Goal: Transaction & Acquisition: Purchase product/service

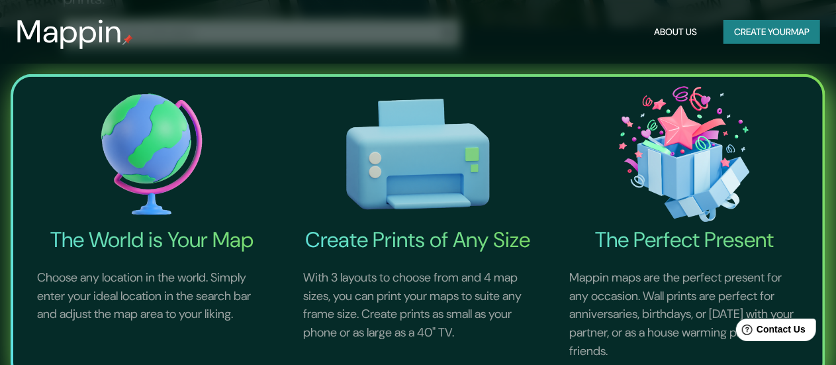
scroll to position [464, 0]
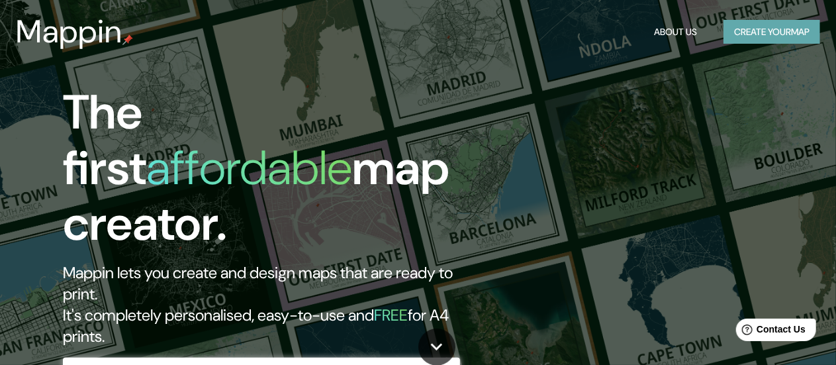
click at [758, 27] on button "Create your map" at bounding box center [772, 32] width 97 height 24
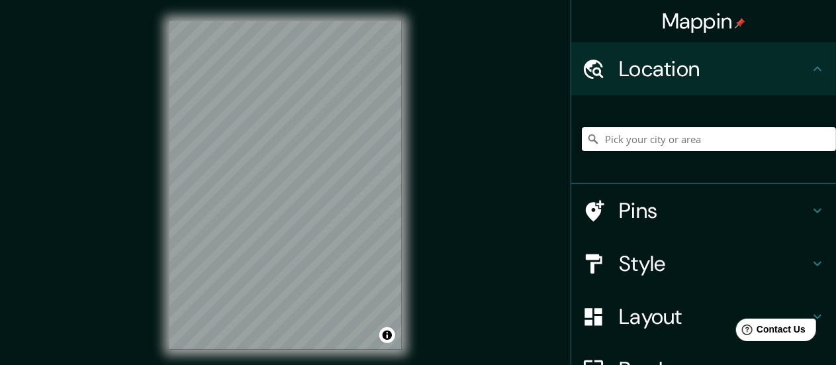
click at [627, 128] on input "Pick your city or area" at bounding box center [709, 139] width 254 height 24
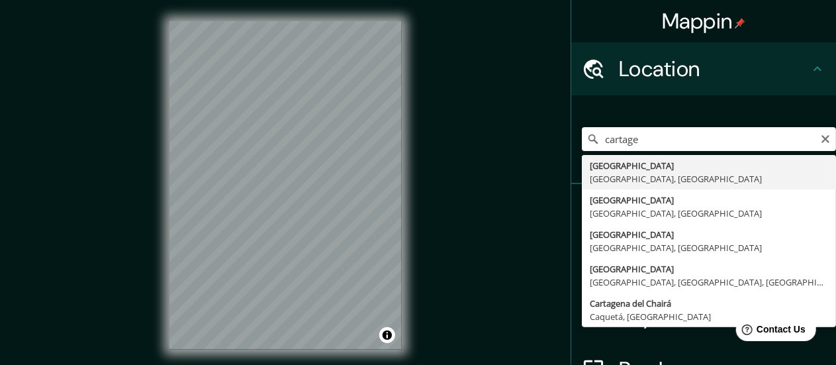
type input "[GEOGRAPHIC_DATA], [GEOGRAPHIC_DATA], [GEOGRAPHIC_DATA]"
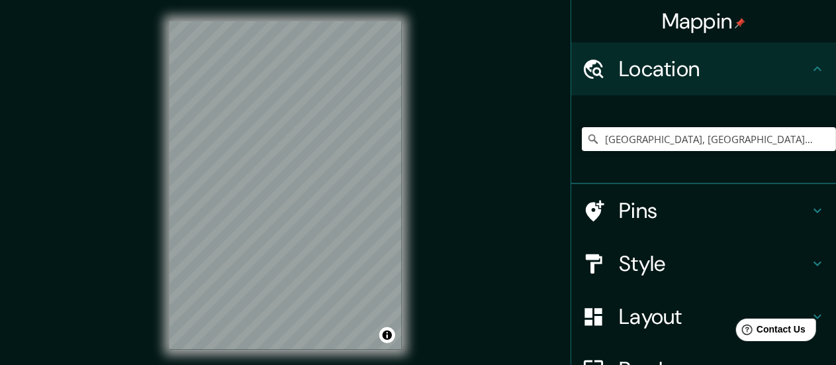
click at [754, 254] on h4 "Style" at bounding box center [714, 263] width 191 height 26
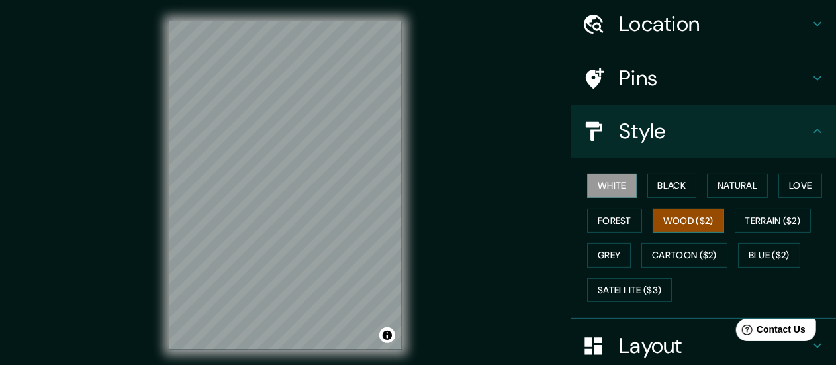
scroll to position [66, 0]
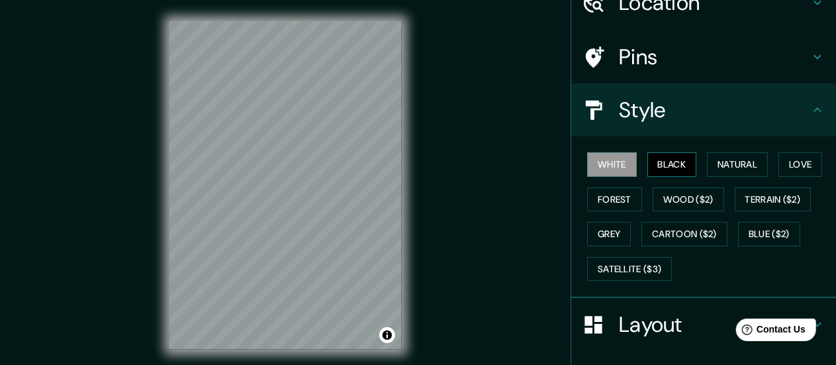
click at [652, 155] on button "Black" at bounding box center [673, 164] width 50 height 24
click at [735, 164] on button "Natural" at bounding box center [737, 164] width 61 height 24
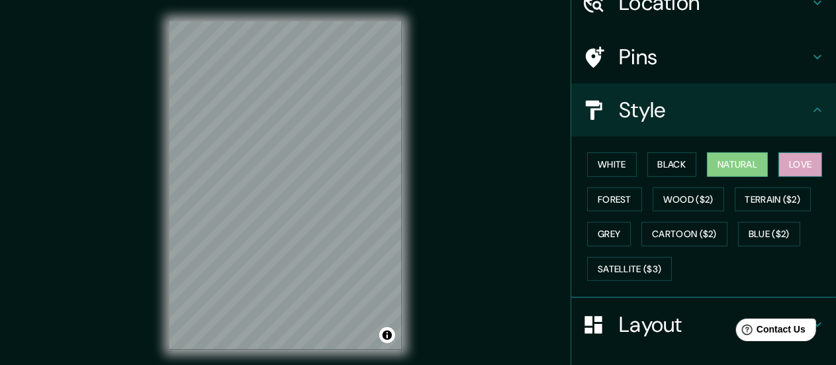
click at [779, 160] on button "Love" at bounding box center [801, 164] width 44 height 24
click at [602, 199] on button "Forest" at bounding box center [614, 199] width 55 height 24
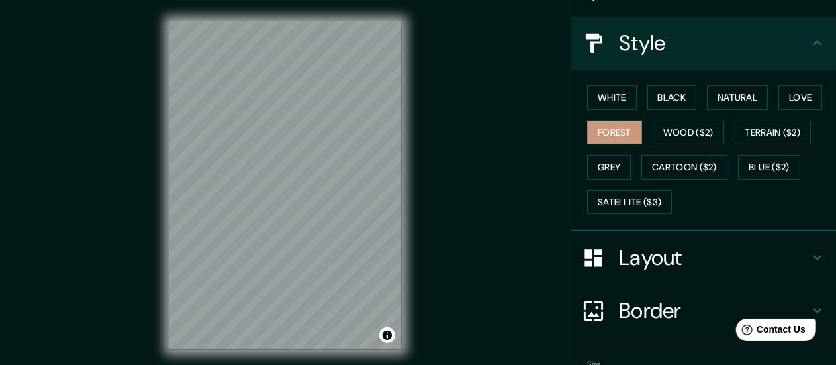
scroll to position [199, 0]
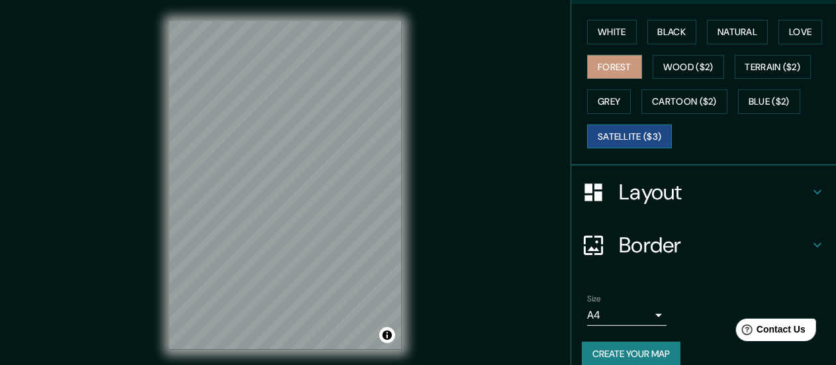
click at [649, 142] on button "Satellite ($3)" at bounding box center [629, 136] width 85 height 24
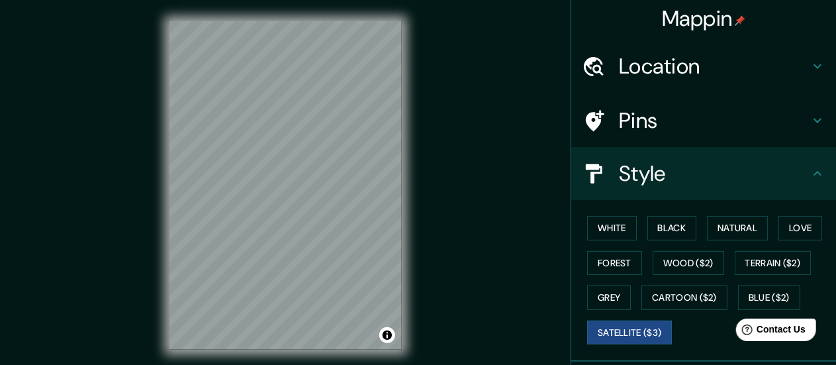
scroll to position [0, 0]
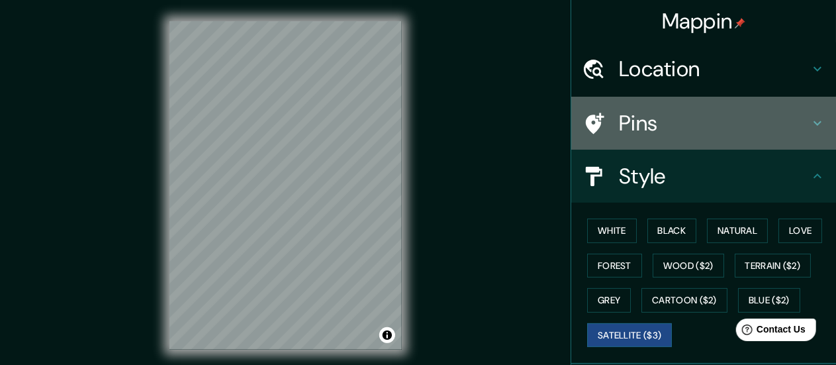
click at [701, 116] on h4 "Pins" at bounding box center [714, 123] width 191 height 26
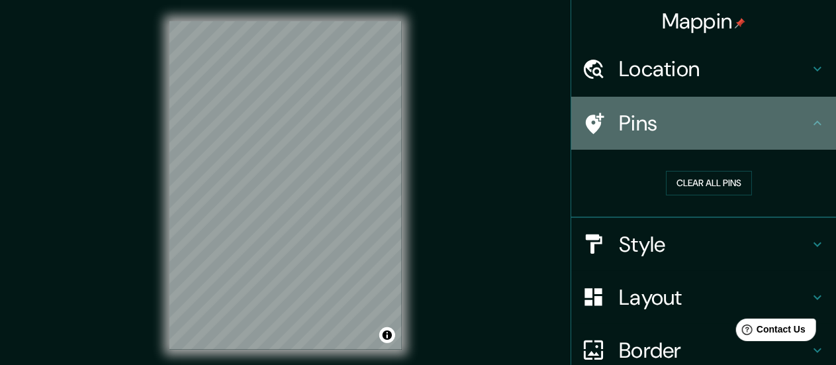
click at [701, 116] on h4 "Pins" at bounding box center [714, 123] width 191 height 26
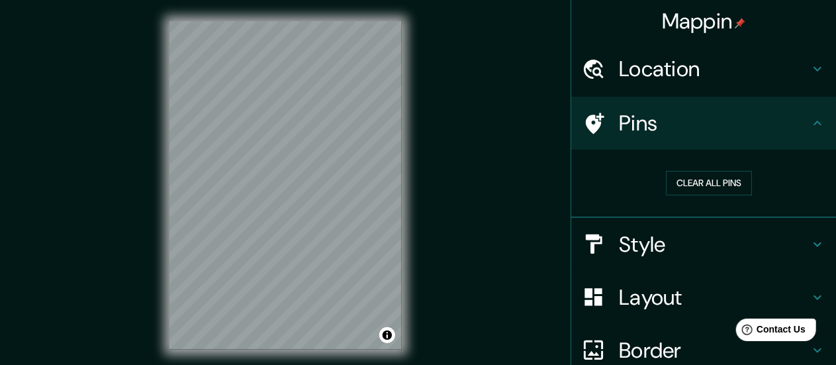
click at [722, 246] on h4 "Style" at bounding box center [714, 244] width 191 height 26
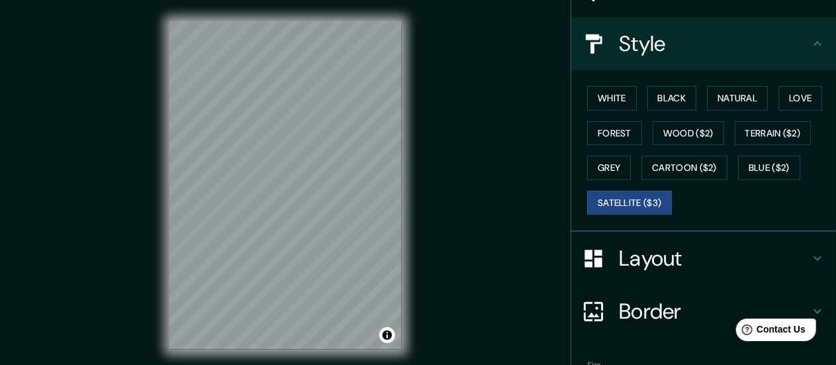
click at [682, 265] on h4 "Layout" at bounding box center [714, 258] width 191 height 26
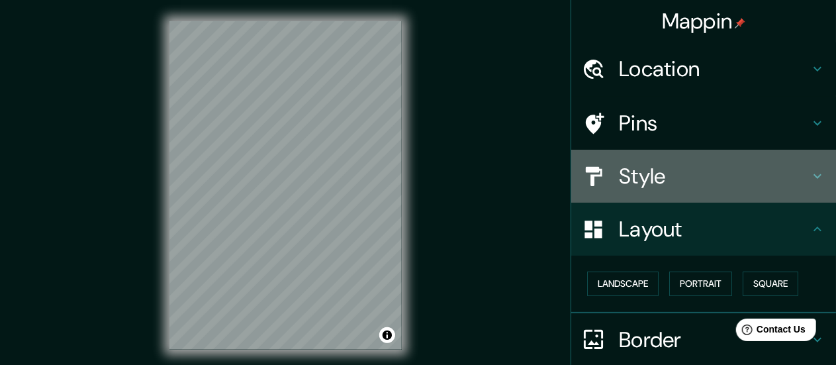
click at [662, 177] on h4 "Style" at bounding box center [714, 176] width 191 height 26
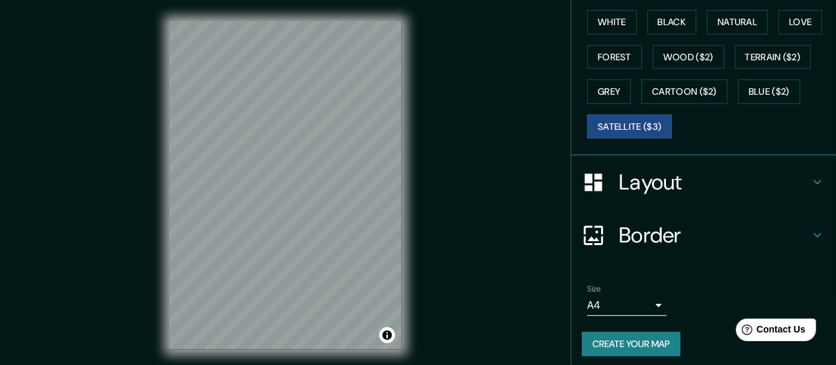
scroll to position [213, 0]
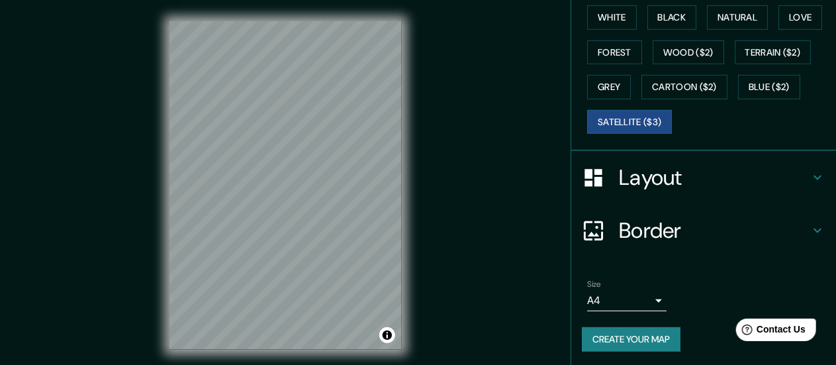
click at [646, 339] on button "Create your map" at bounding box center [631, 339] width 99 height 24
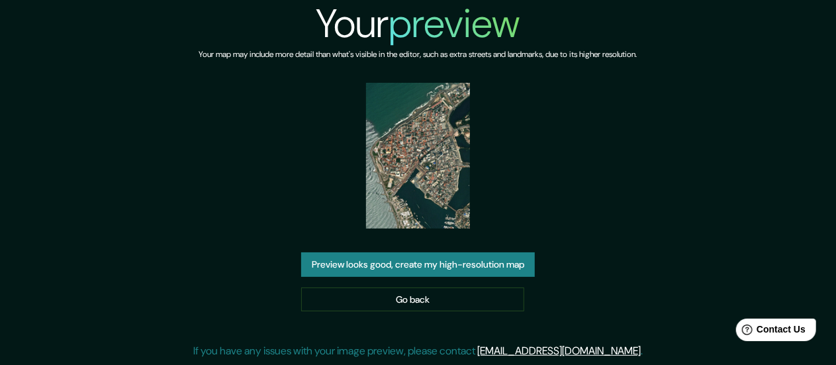
click at [475, 260] on button "Preview looks good, create my high-resolution map" at bounding box center [418, 264] width 234 height 24
